Goal: Task Accomplishment & Management: Complete application form

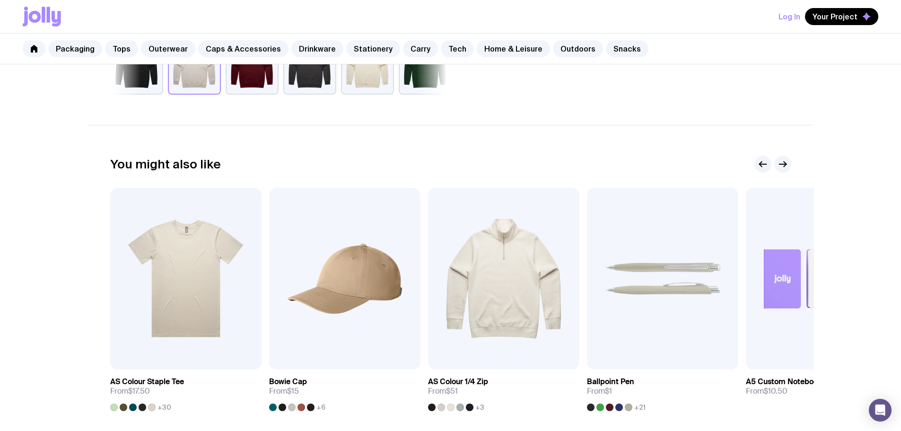
scroll to position [520, 0]
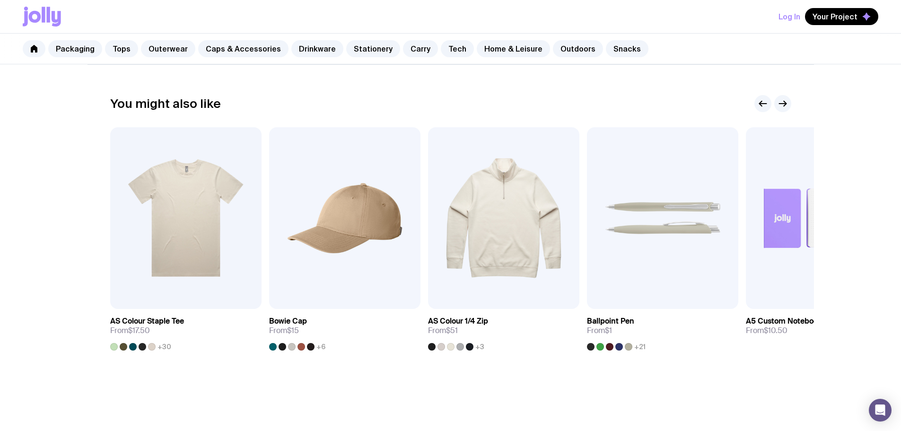
click at [180, 203] on img at bounding box center [185, 218] width 151 height 182
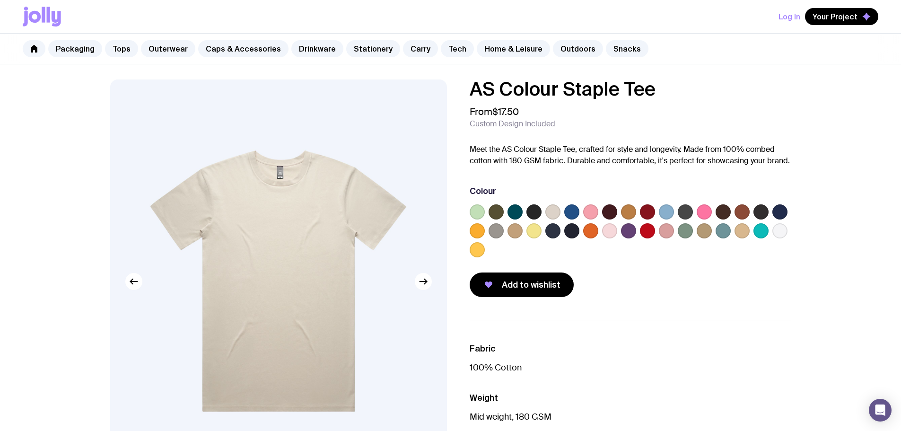
click at [778, 233] on label at bounding box center [779, 230] width 15 height 15
click at [0, 0] on input "radio" at bounding box center [0, 0] width 0 height 0
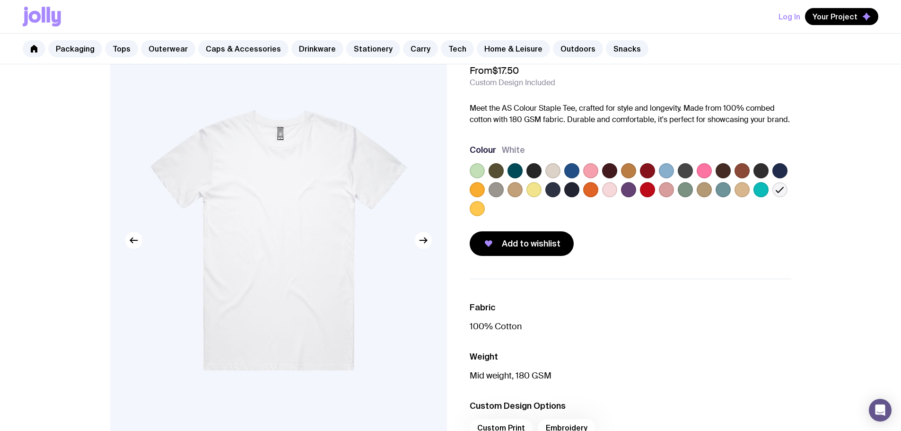
scroll to position [95, 0]
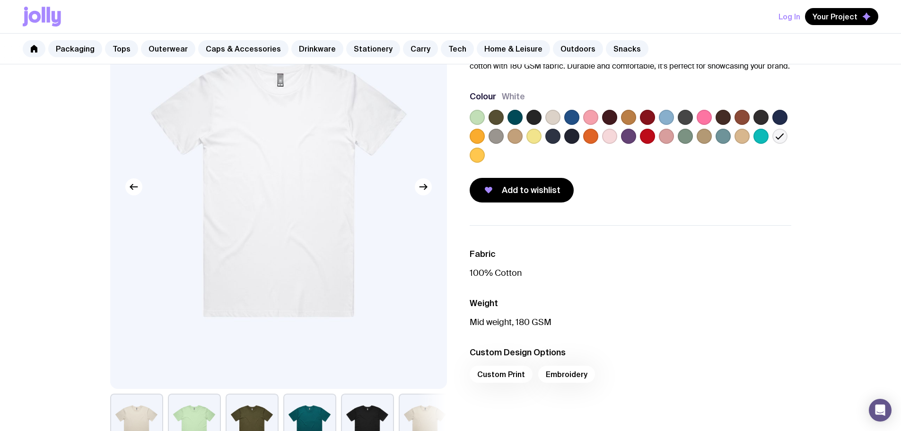
click at [484, 187] on icon "button" at bounding box center [488, 189] width 11 height 11
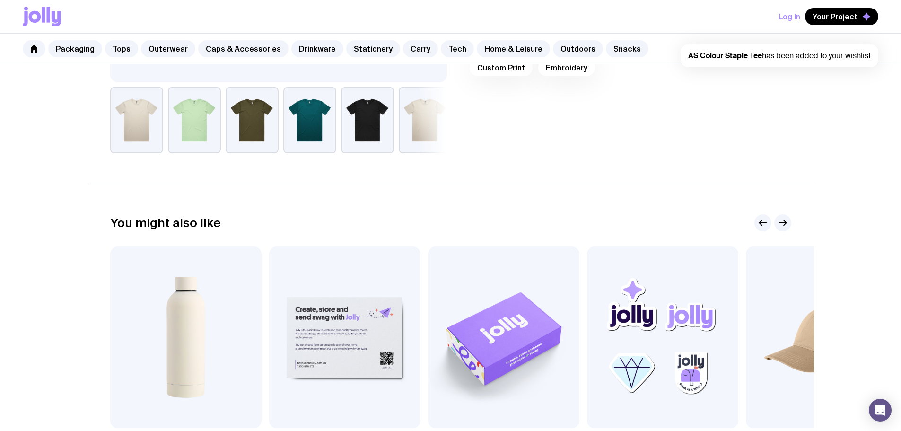
scroll to position [520, 0]
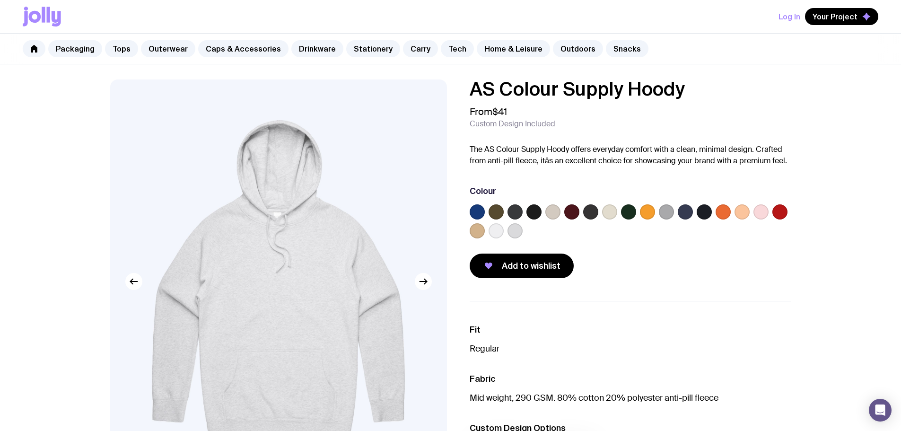
click at [610, 214] on label at bounding box center [609, 211] width 15 height 15
click at [0, 0] on input "radio" at bounding box center [0, 0] width 0 height 0
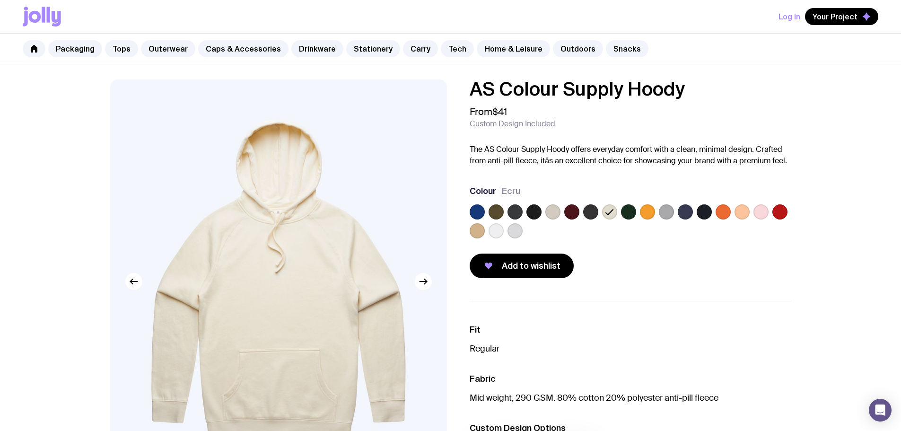
click at [554, 209] on label at bounding box center [552, 211] width 15 height 15
click at [0, 0] on input "radio" at bounding box center [0, 0] width 0 height 0
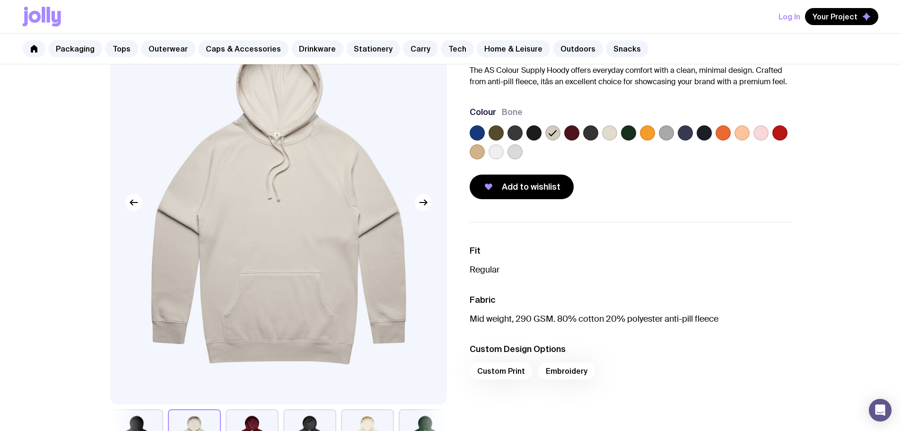
scroll to position [95, 0]
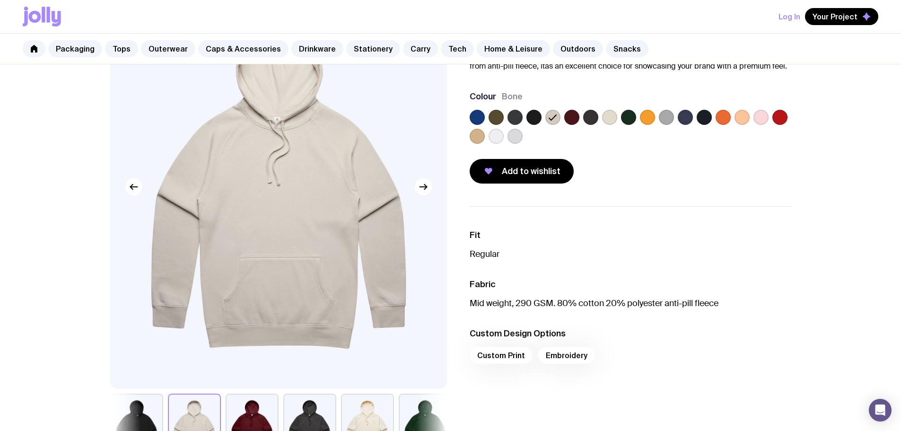
click at [487, 172] on icon "button" at bounding box center [488, 170] width 11 height 11
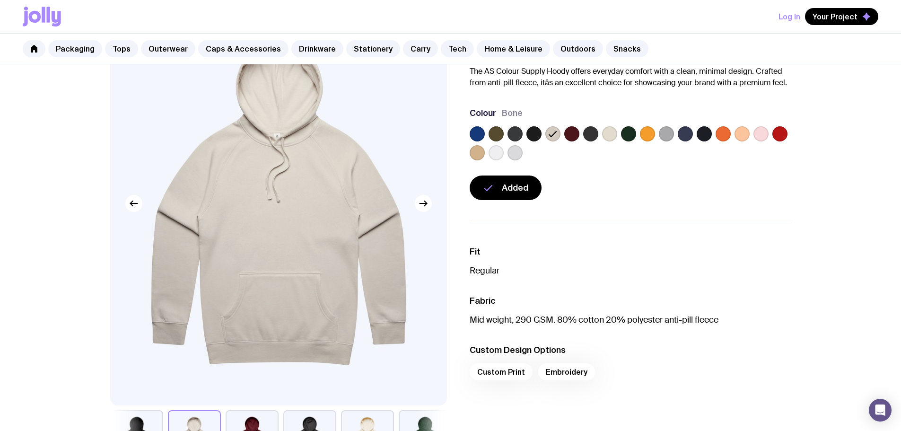
scroll to position [0, 0]
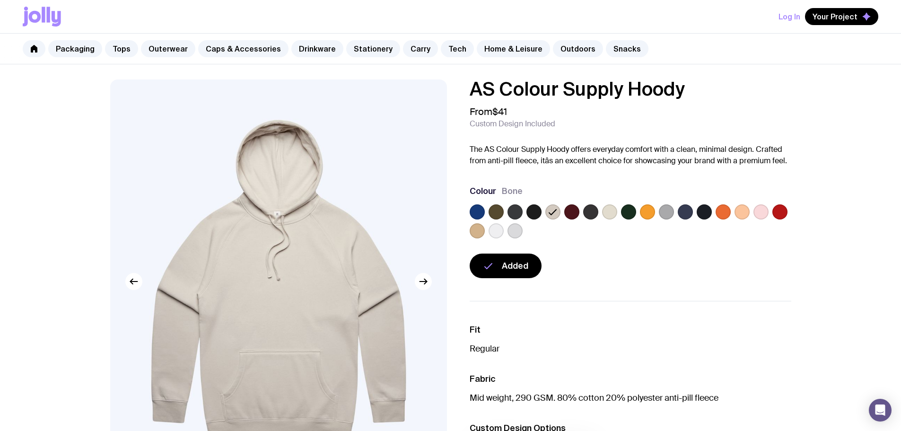
click at [526, 92] on h1 "AS Colour Supply Hoody" at bounding box center [631, 88] width 322 height 19
click at [827, 19] on span "Your Project" at bounding box center [834, 16] width 45 height 9
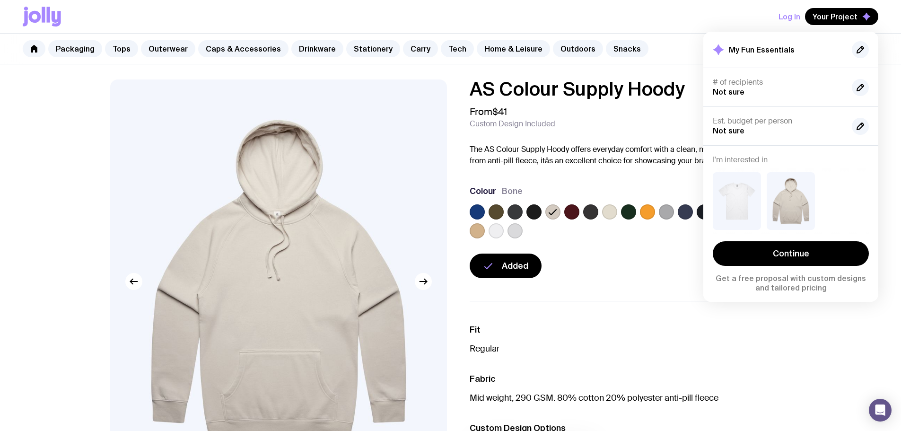
click at [800, 260] on link "Continue" at bounding box center [791, 253] width 156 height 25
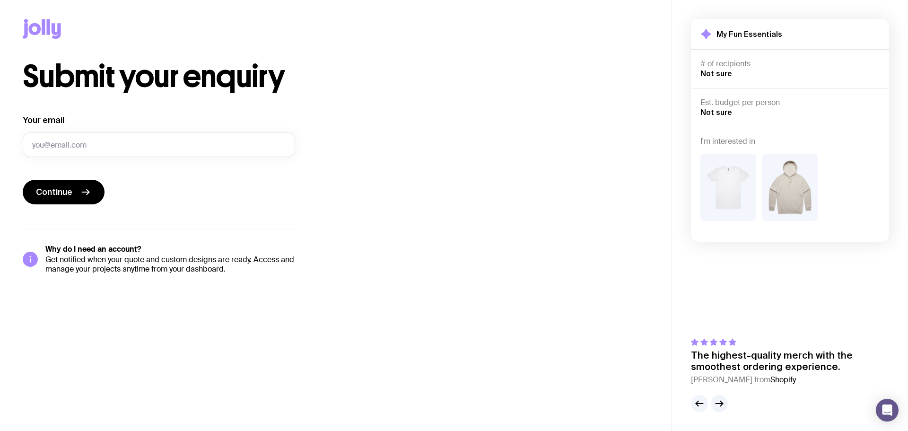
click at [724, 63] on h4 "# of recipients" at bounding box center [789, 63] width 179 height 9
click at [740, 104] on h4 "Est. budget per person" at bounding box center [789, 102] width 179 height 9
click at [65, 141] on input "Your email" at bounding box center [159, 144] width 272 height 25
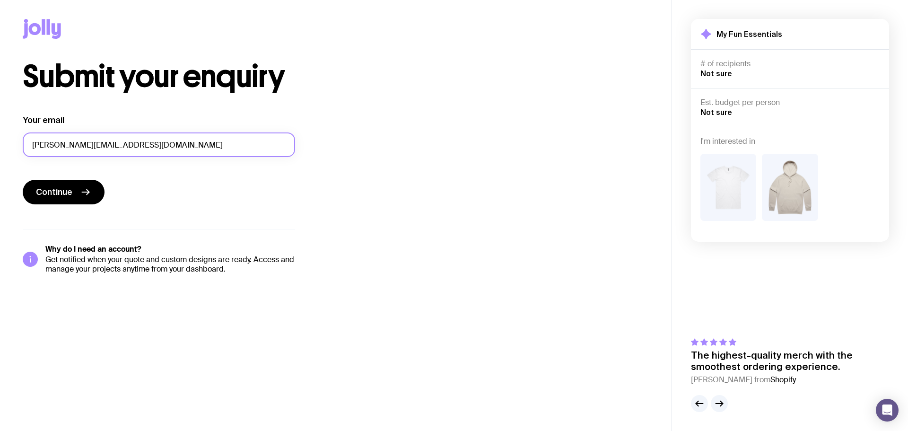
type input "[PERSON_NAME][EMAIL_ADDRESS][DOMAIN_NAME]"
click at [68, 193] on span "Continue" at bounding box center [54, 191] width 36 height 11
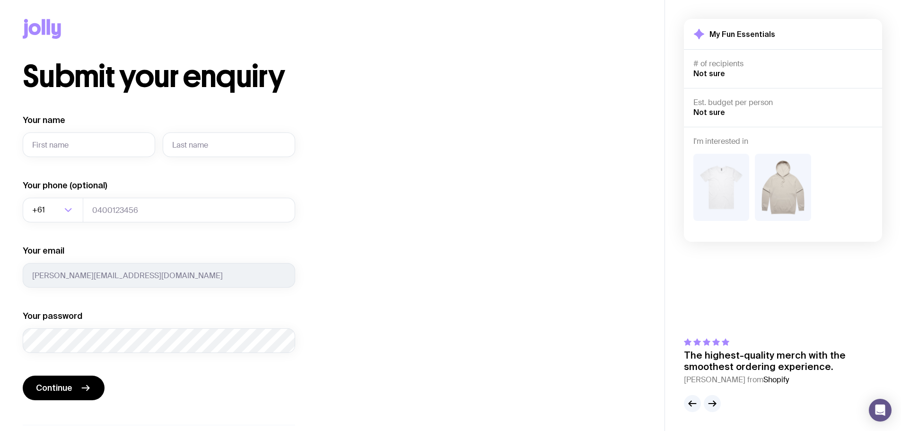
click at [143, 146] on keeper-lock "Open Keeper Popup" at bounding box center [139, 144] width 11 height 11
click at [342, 140] on div "Submit your enquiry Your name Required Your phone (optional) +61 Loading... You…" at bounding box center [332, 265] width 619 height 408
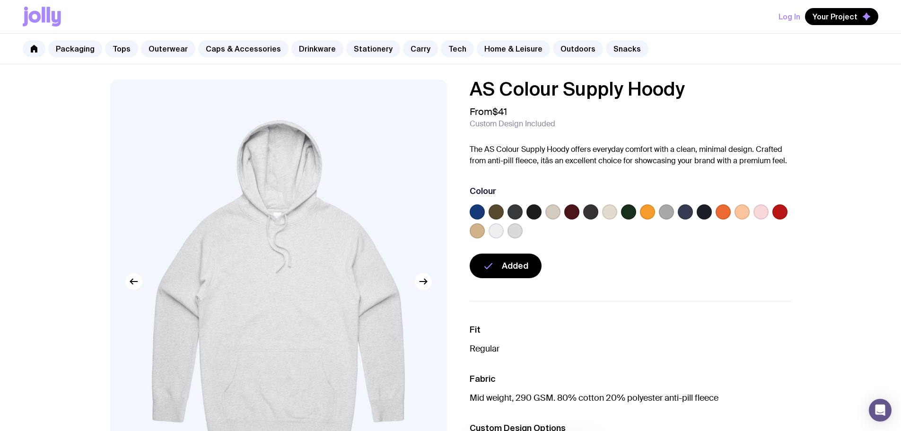
click at [838, 19] on span "Your Project" at bounding box center [834, 16] width 45 height 9
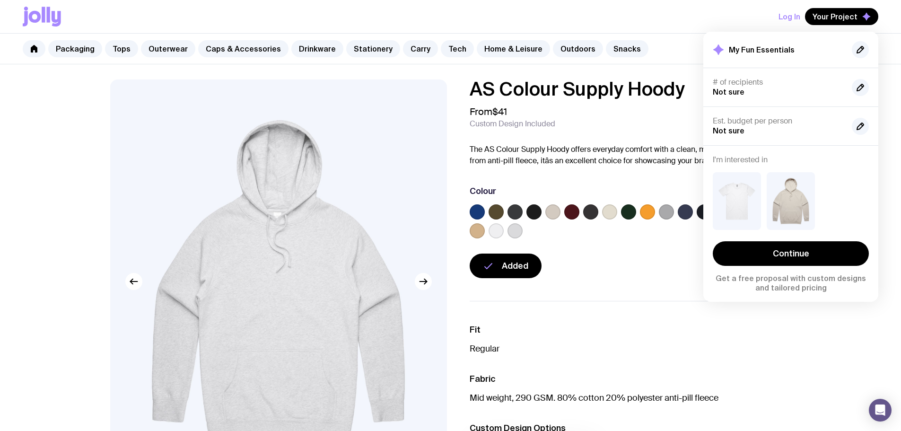
click at [782, 252] on link "Continue" at bounding box center [791, 253] width 156 height 25
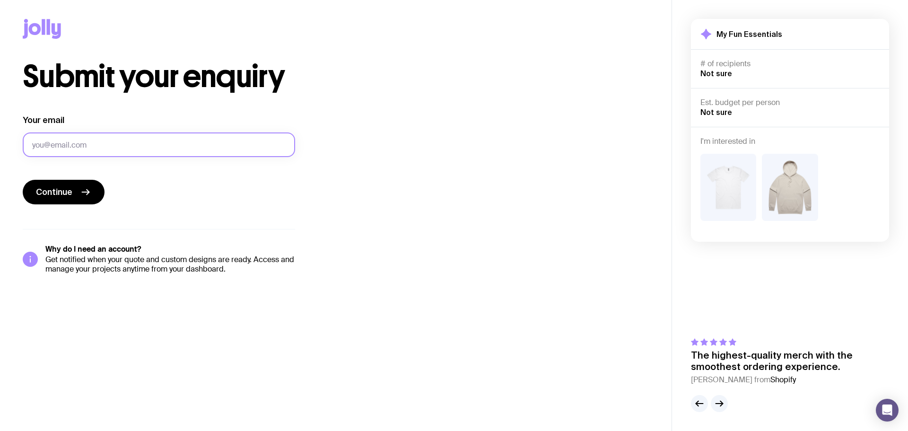
click at [112, 145] on input "Your email" at bounding box center [159, 144] width 272 height 25
type input "[EMAIL_ADDRESS][DOMAIN_NAME]"
click at [279, 148] on keeper-lock "Open Keeper Popup" at bounding box center [279, 144] width 11 height 11
click at [51, 189] on span "Continue" at bounding box center [54, 191] width 36 height 11
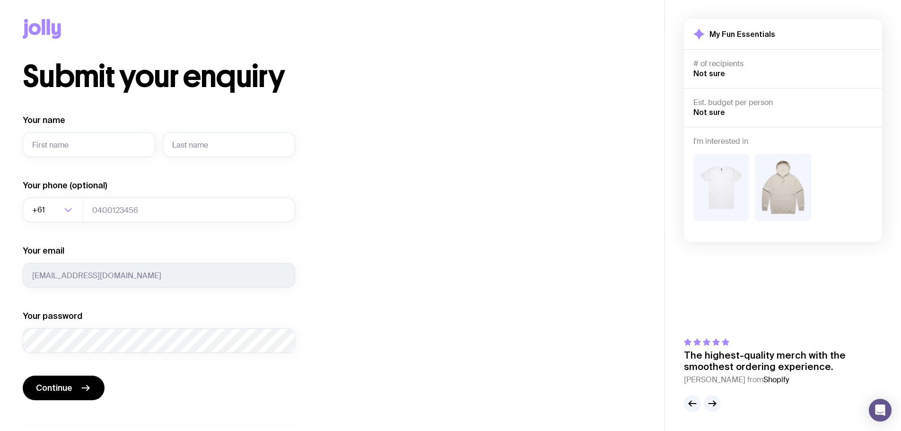
click at [139, 147] on keeper-lock "Open Keeper Popup" at bounding box center [139, 144] width 11 height 11
